Goal: Obtain resource: Download file/media

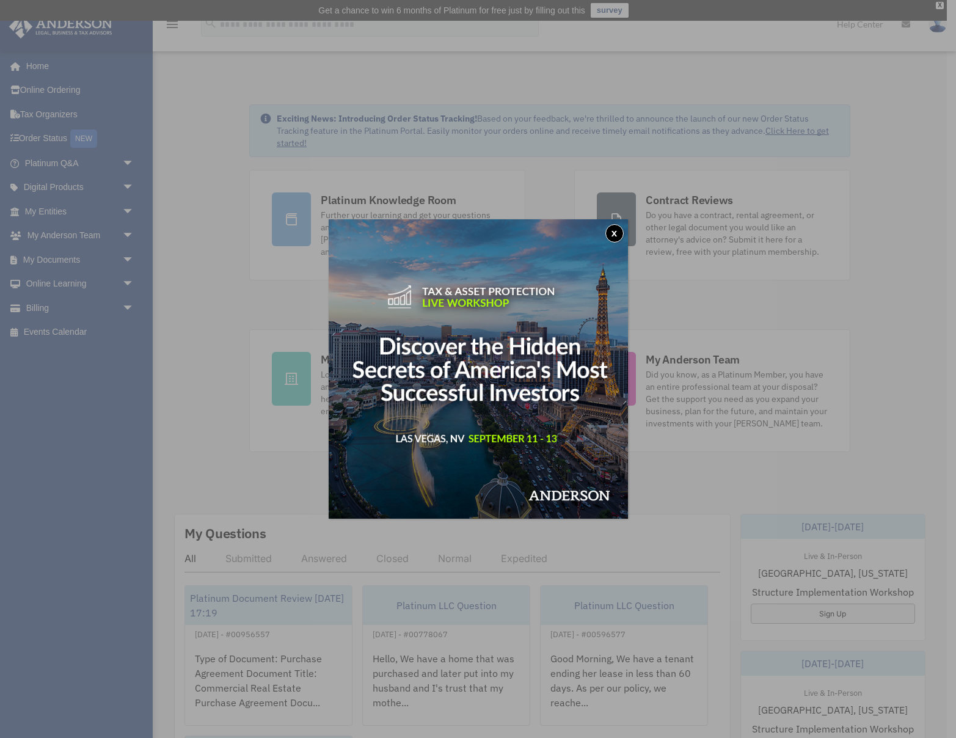
click at [615, 232] on button "x" at bounding box center [614, 233] width 18 height 18
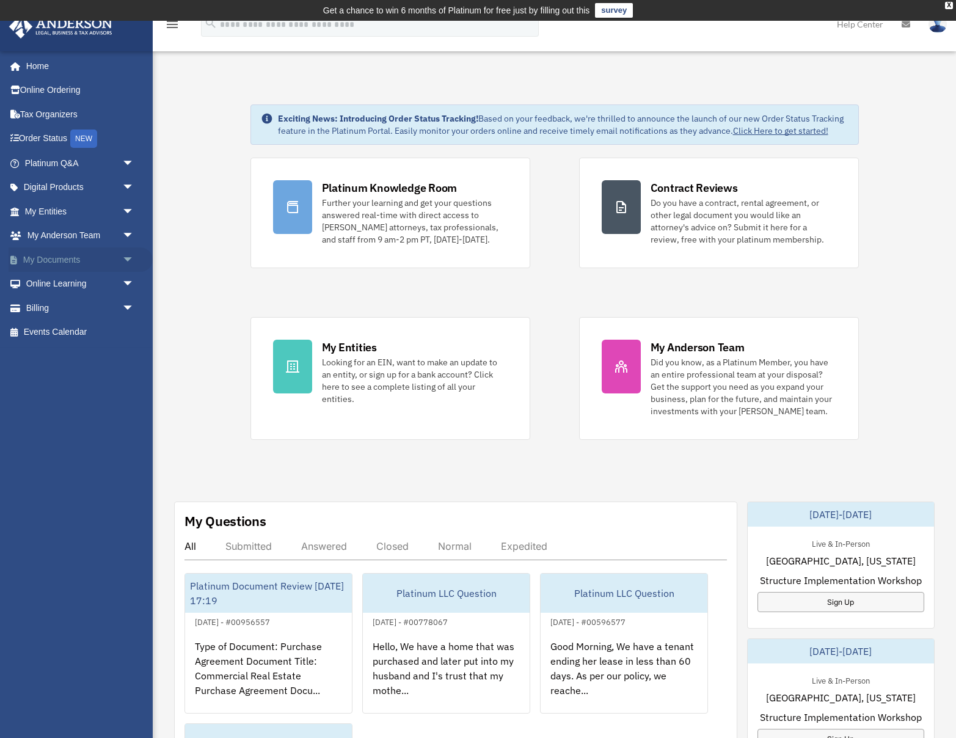
click at [63, 264] on link "My Documents arrow_drop_down" at bounding box center [81, 259] width 144 height 24
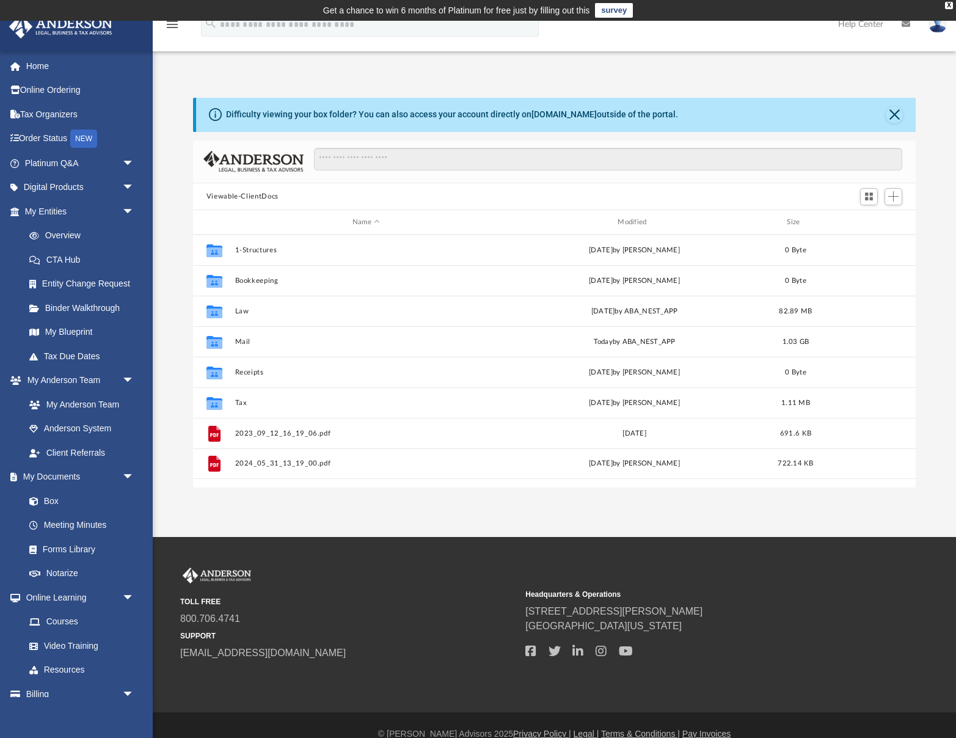
scroll to position [277, 723]
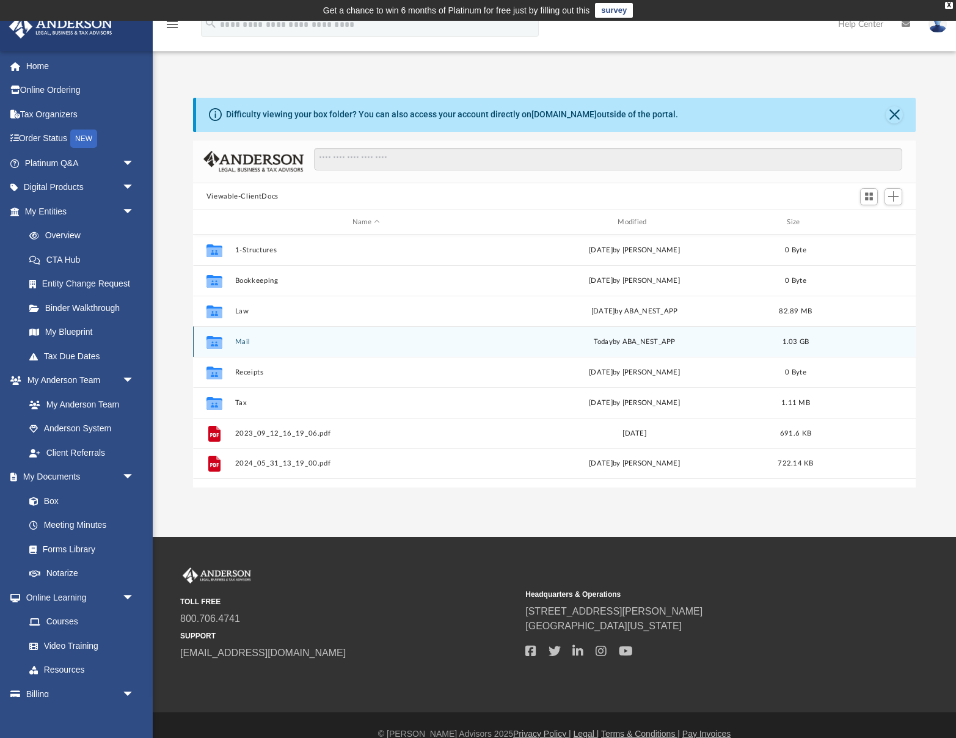
click at [249, 343] on button "Mail" at bounding box center [366, 342] width 263 height 8
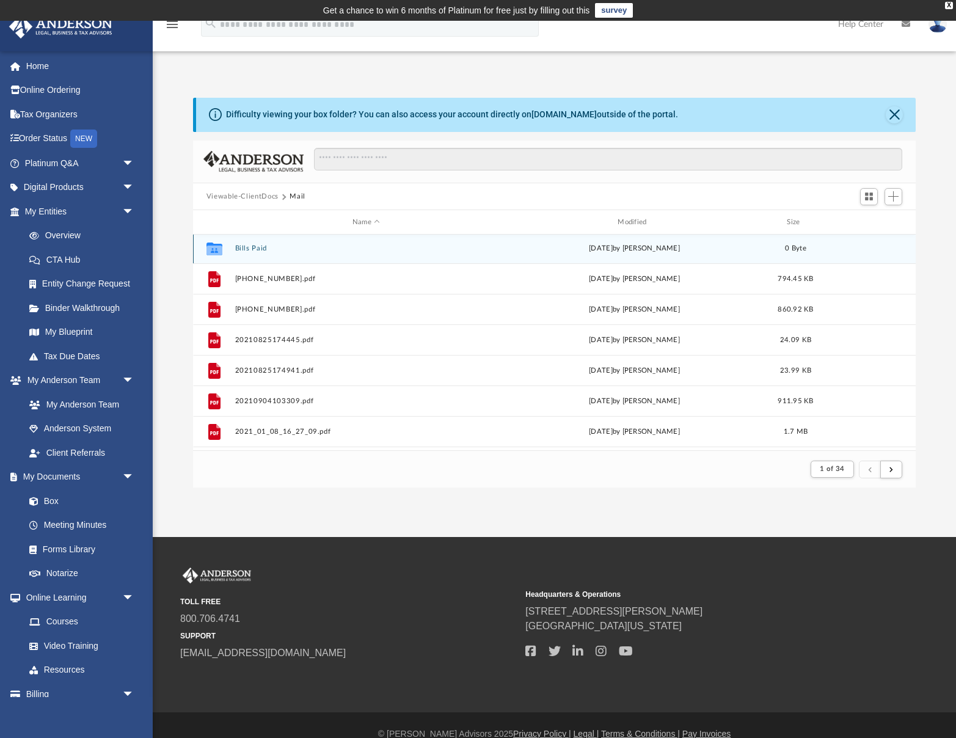
scroll to position [1, 0]
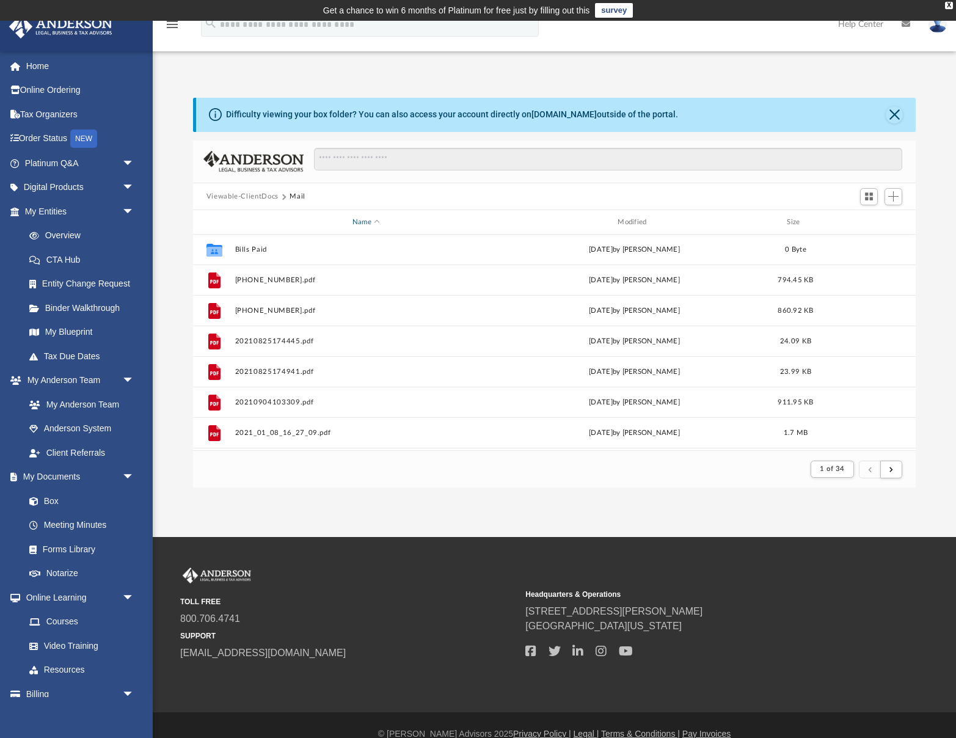
click at [360, 224] on div "Name" at bounding box center [365, 222] width 263 height 11
click at [362, 222] on div "Name" at bounding box center [365, 222] width 263 height 11
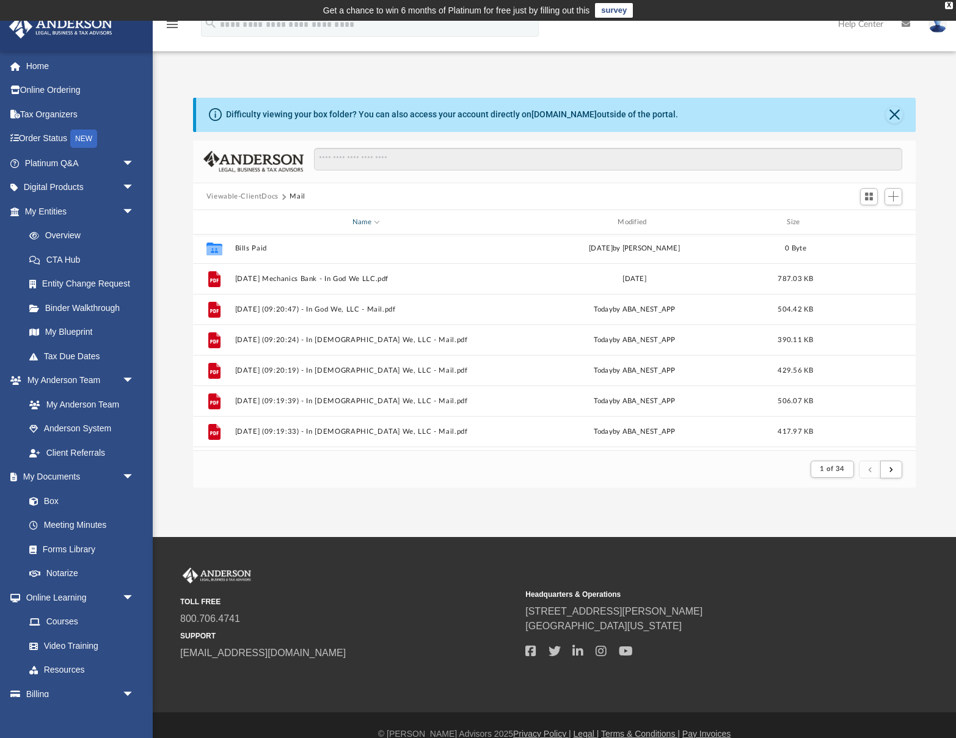
click at [362, 222] on div "Name" at bounding box center [365, 222] width 263 height 11
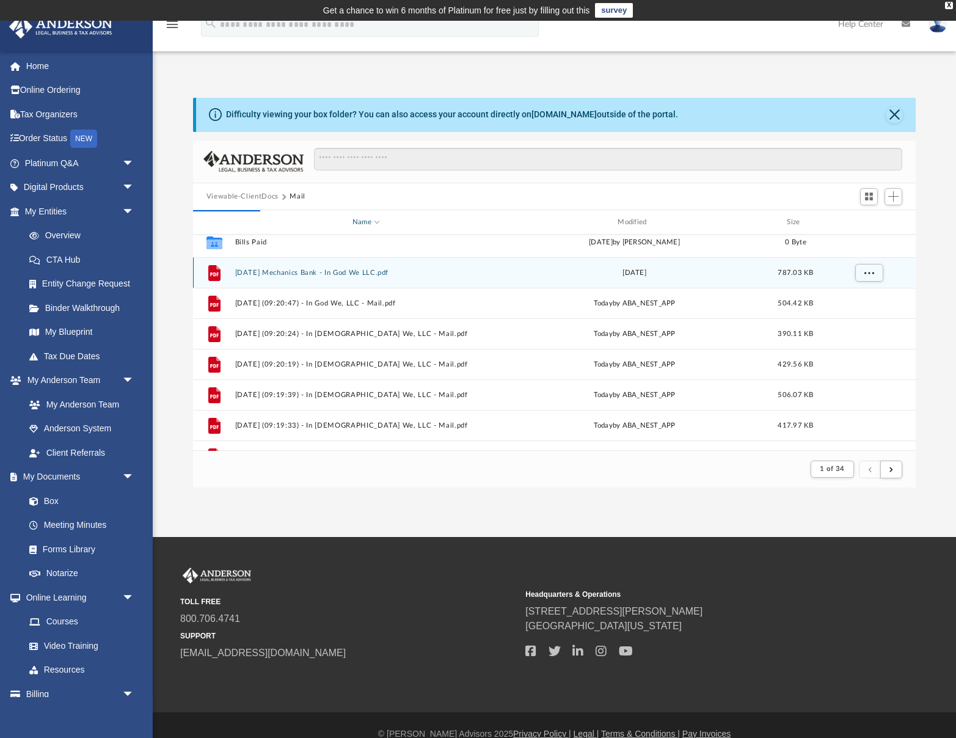
scroll to position [0, 0]
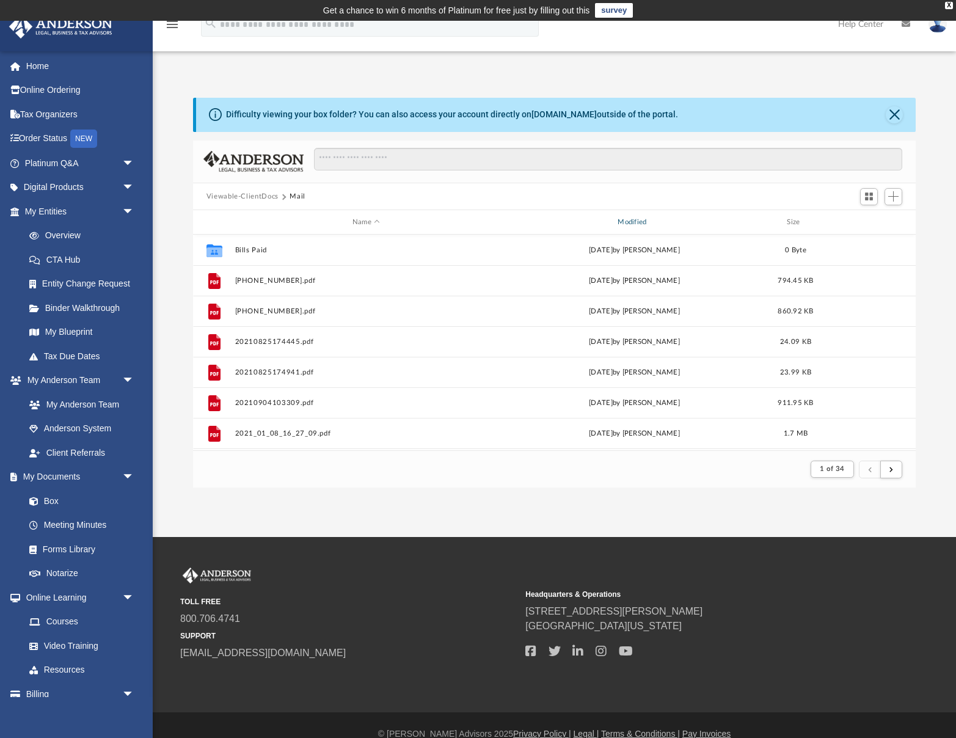
click at [630, 222] on div "Modified" at bounding box center [634, 222] width 263 height 11
click at [624, 221] on div "Modified" at bounding box center [634, 222] width 263 height 11
click at [628, 221] on div "Modified" at bounding box center [634, 222] width 263 height 11
click at [627, 221] on div "Modified" at bounding box center [634, 222] width 263 height 11
click at [651, 222] on span "Modified" at bounding box center [650, 222] width 5 height 5
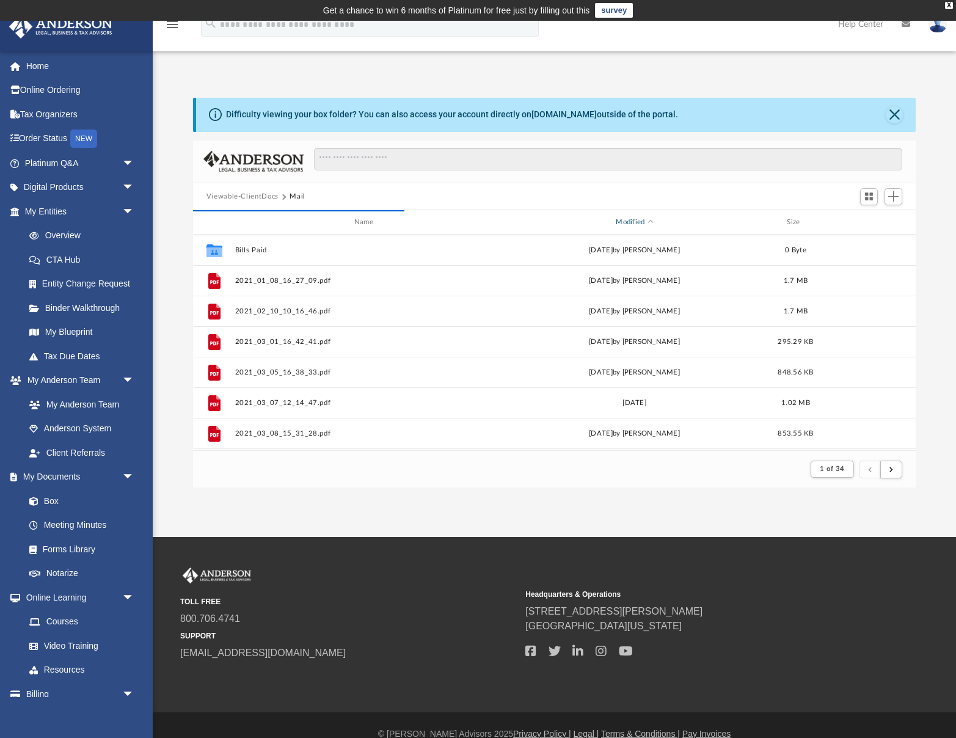
click at [632, 221] on div "Modified" at bounding box center [634, 222] width 263 height 11
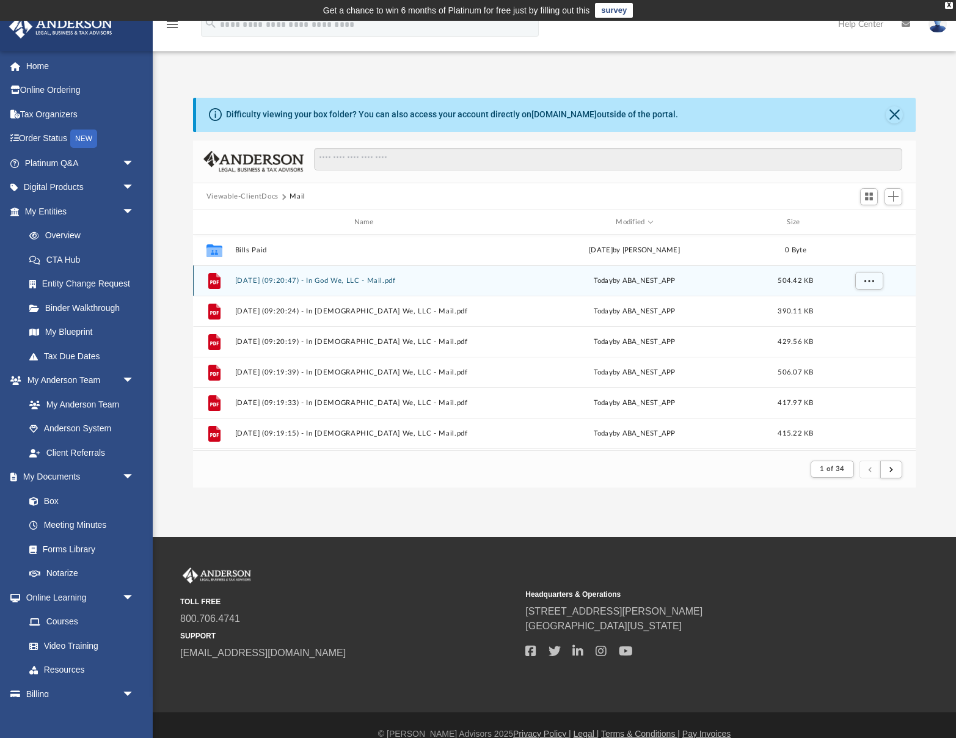
click at [358, 279] on button "[DATE] (09:20:47) - In God We, LLC - Mail.pdf" at bounding box center [366, 281] width 263 height 8
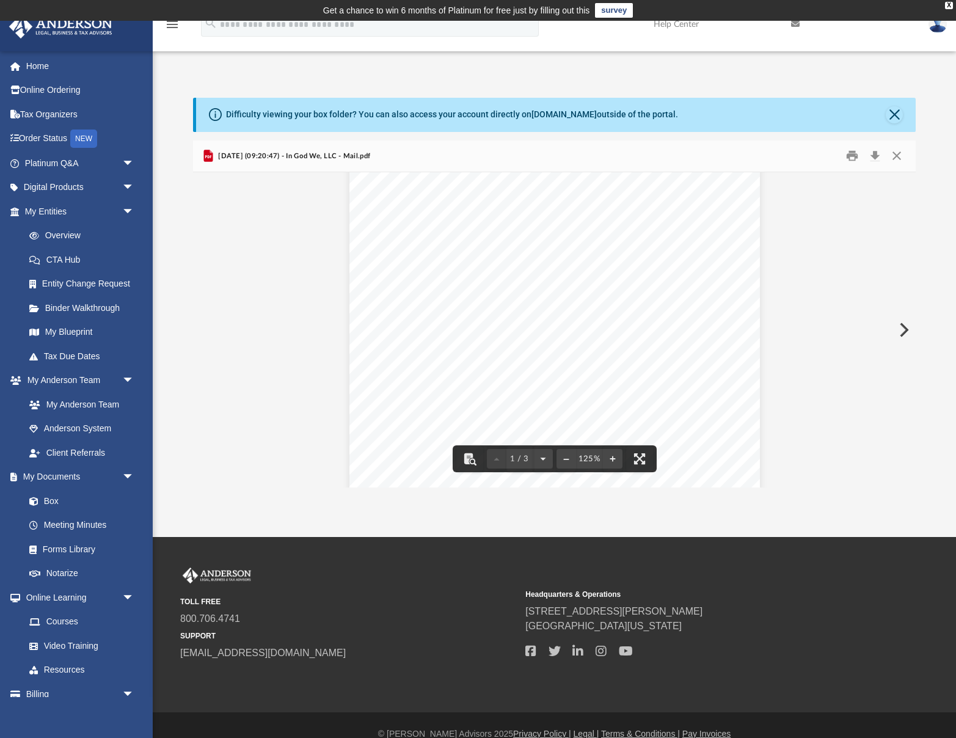
scroll to position [129, 0]
click at [907, 326] on button "Preview" at bounding box center [903, 330] width 27 height 34
click at [905, 331] on button "Preview" at bounding box center [903, 330] width 27 height 34
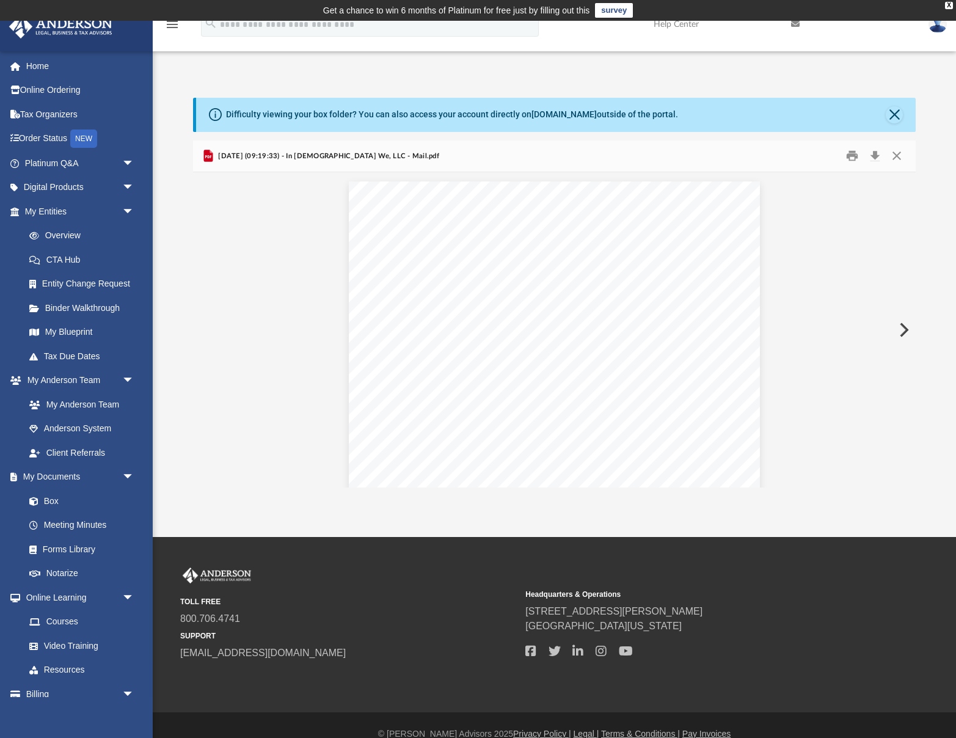
click at [905, 331] on button "Preview" at bounding box center [903, 330] width 27 height 34
click at [558, 403] on div "Page 1" at bounding box center [554, 78] width 625 height 802
drag, startPoint x: 564, startPoint y: 403, endPoint x: 294, endPoint y: 404, distance: 270.0
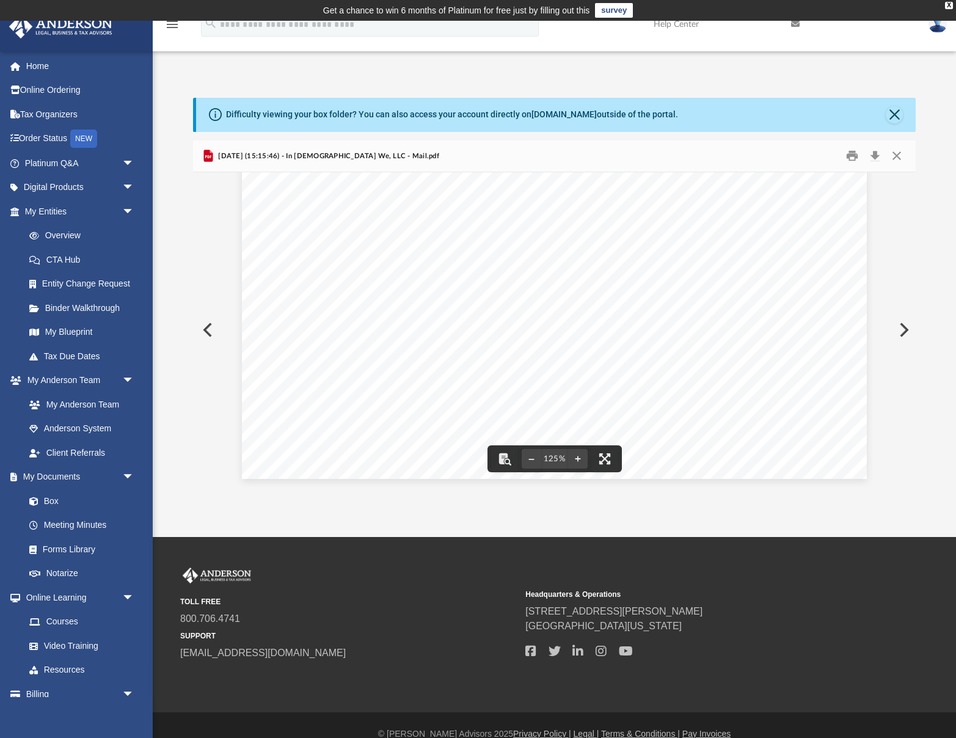
click at [303, 392] on div "Page 1" at bounding box center [554, 78] width 625 height 802
drag, startPoint x: 283, startPoint y: 401, endPoint x: 527, endPoint y: 406, distance: 243.2
click at [527, 406] on div "Page 1" at bounding box center [554, 78] width 625 height 802
click at [899, 158] on button "Close" at bounding box center [897, 156] width 22 height 19
